Goal: Task Accomplishment & Management: Manage account settings

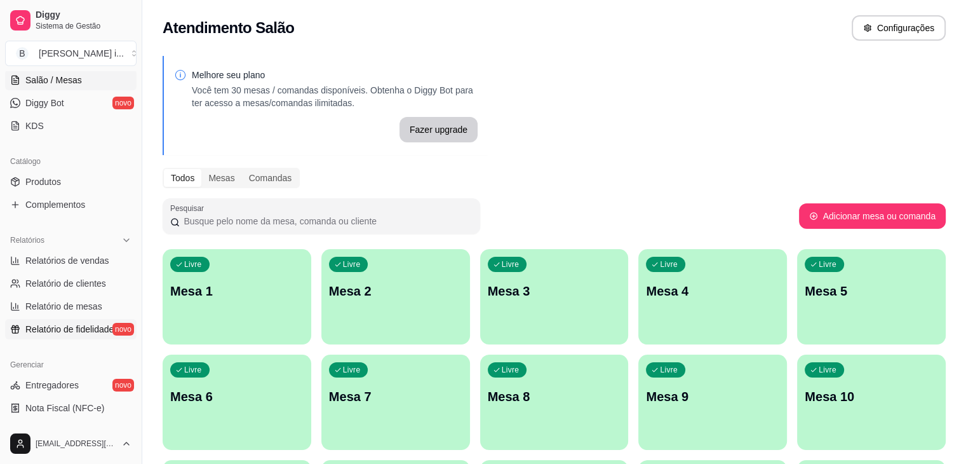
scroll to position [254, 0]
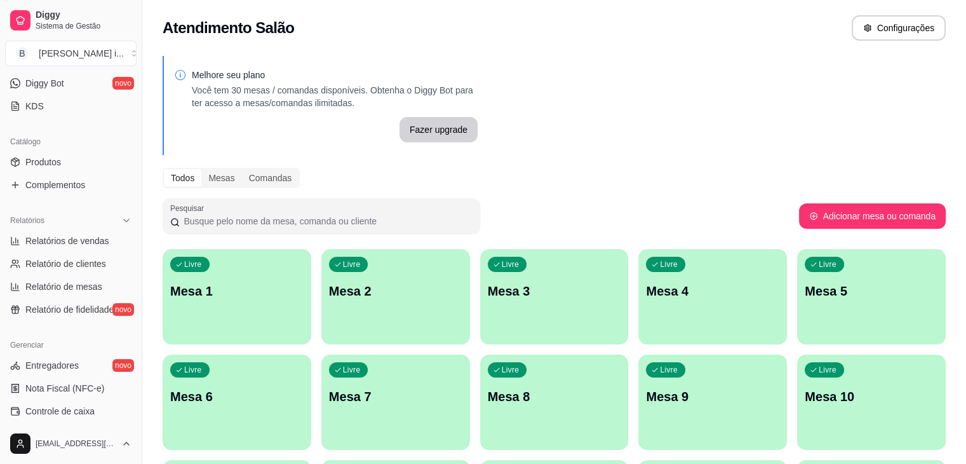
click at [107, 252] on ul "Relatórios de vendas Relatório de clientes Relatório de mesas Relatório de fide…" at bounding box center [70, 275] width 131 height 89
click at [104, 242] on span "Relatórios de vendas" at bounding box center [67, 240] width 84 height 13
select select "ALL"
select select "0"
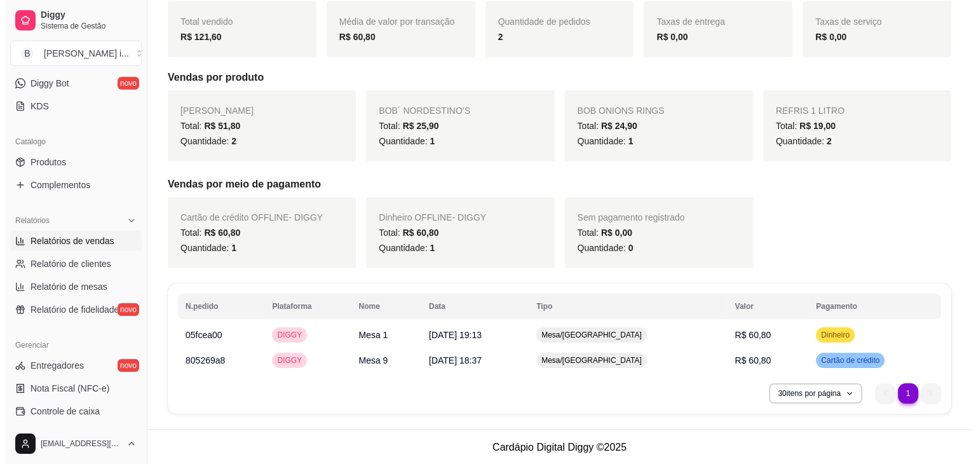
scroll to position [185, 0]
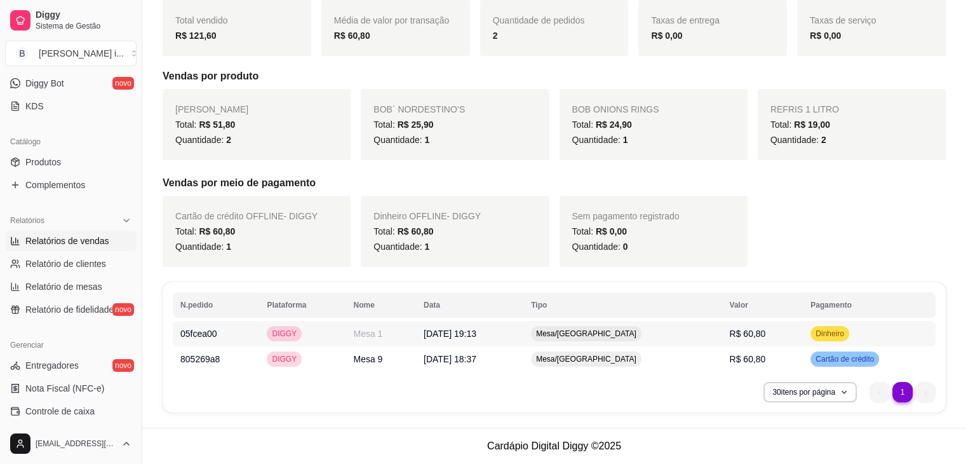
click at [585, 337] on td "Mesa/[GEOGRAPHIC_DATA]" at bounding box center [622, 333] width 198 height 25
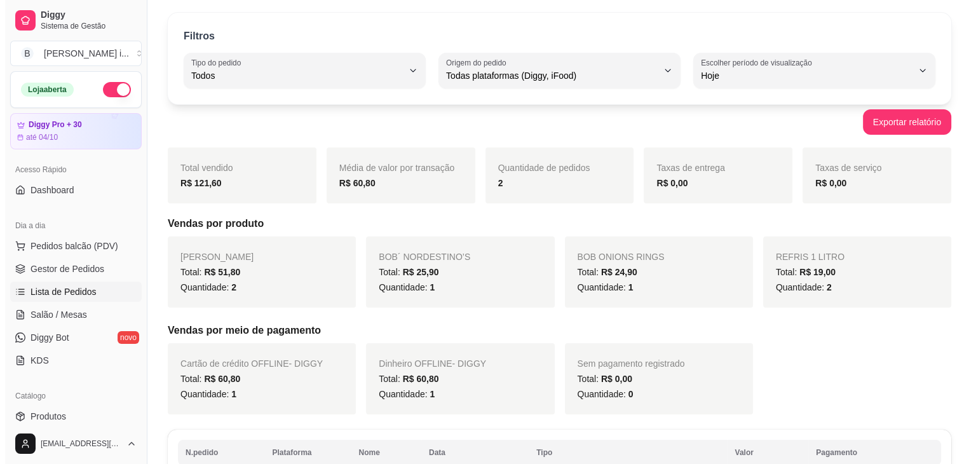
scroll to position [0, 0]
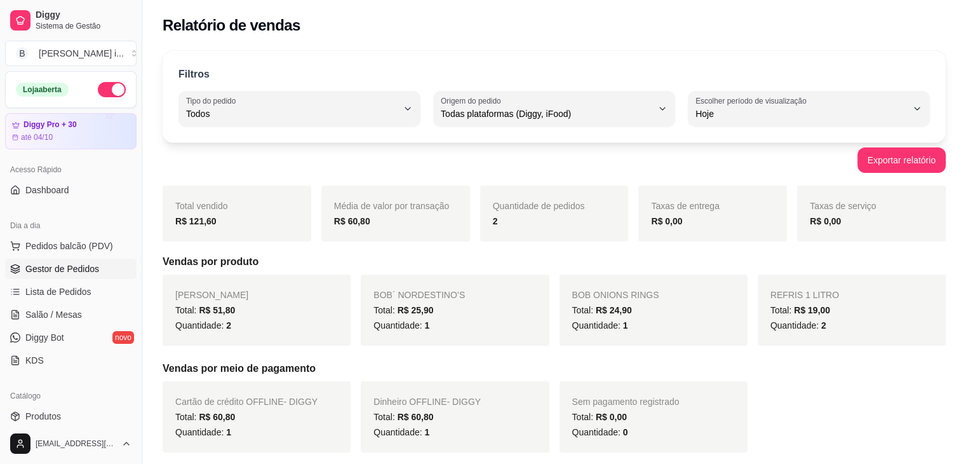
click at [68, 271] on span "Gestor de Pedidos" at bounding box center [62, 268] width 74 height 13
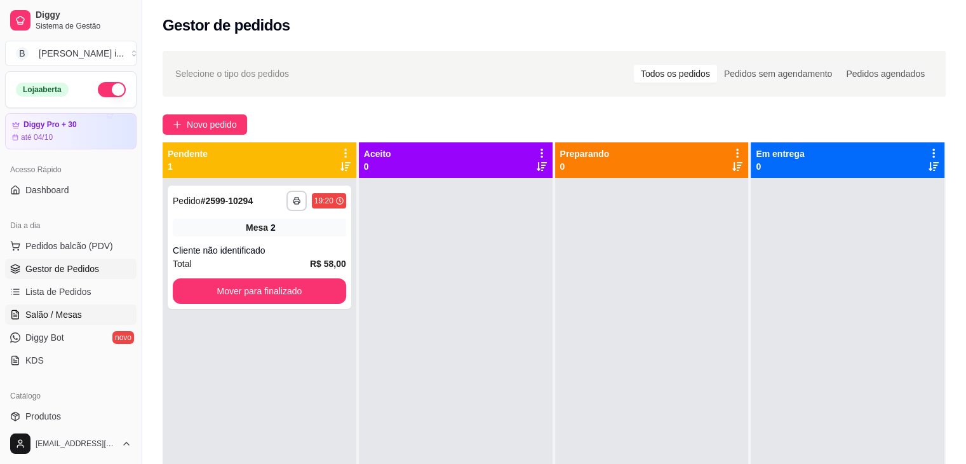
click at [60, 316] on span "Salão / Mesas" at bounding box center [53, 314] width 57 height 13
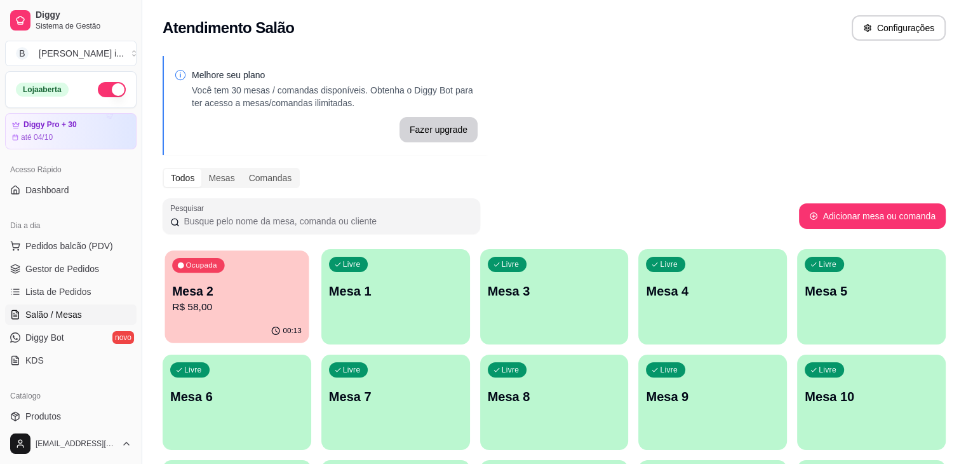
click at [238, 327] on div "00:13" at bounding box center [237, 331] width 144 height 24
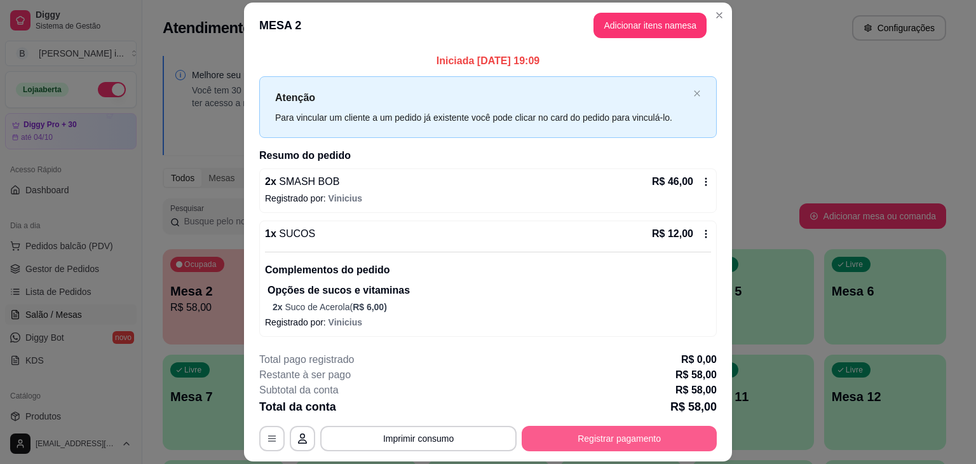
click at [582, 445] on button "Registrar pagamento" at bounding box center [619, 438] width 195 height 25
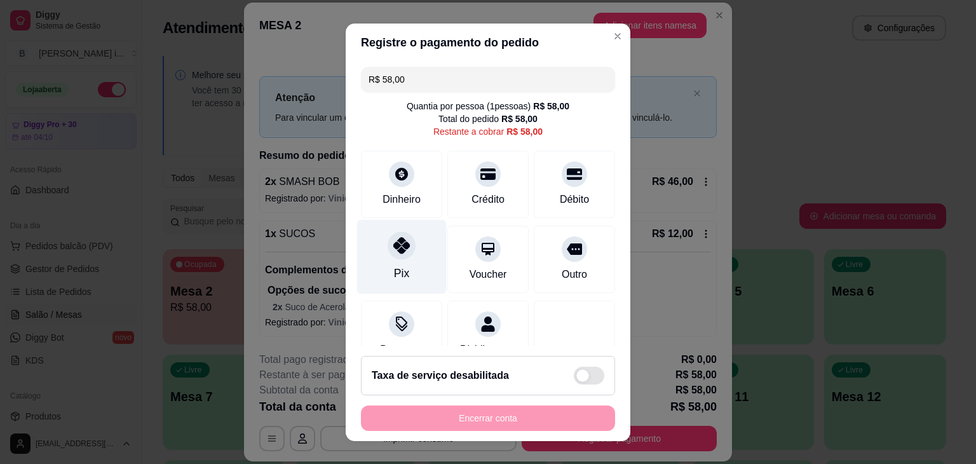
click at [394, 248] on icon at bounding box center [401, 245] width 17 height 17
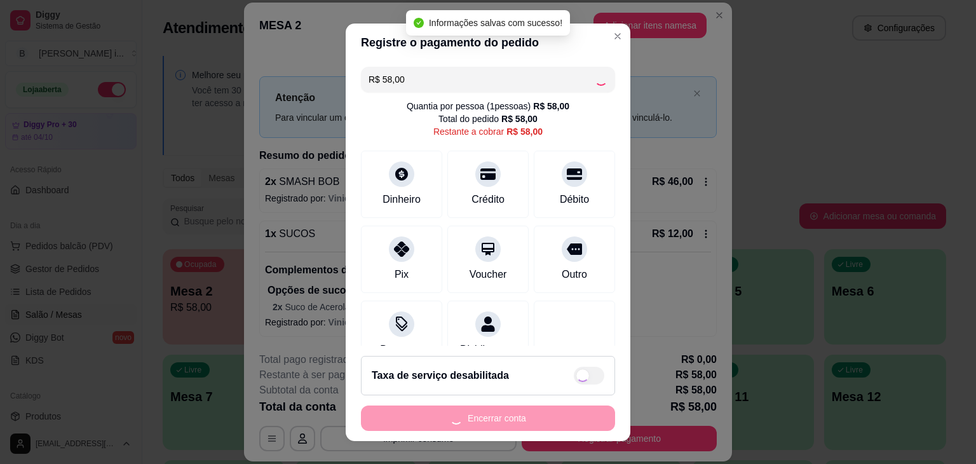
type input "R$ 0,00"
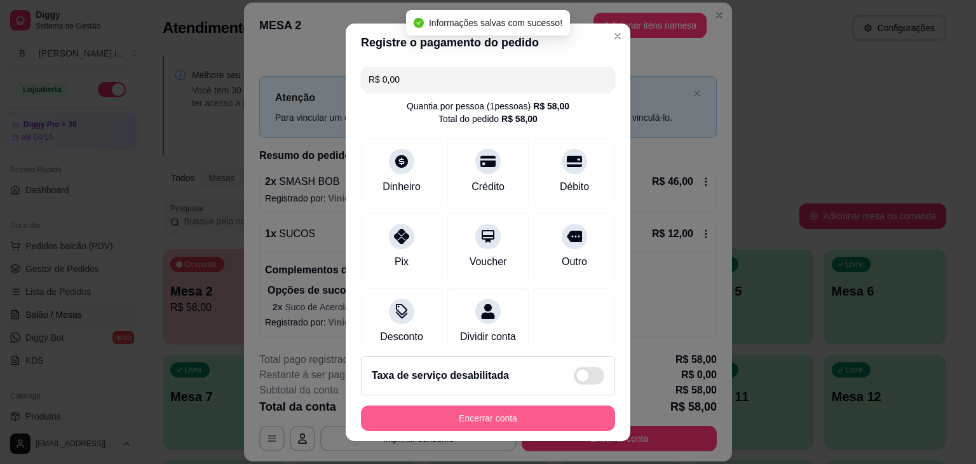
click at [483, 415] on button "Encerrar conta" at bounding box center [488, 417] width 254 height 25
